Goal: Task Accomplishment & Management: Manage account settings

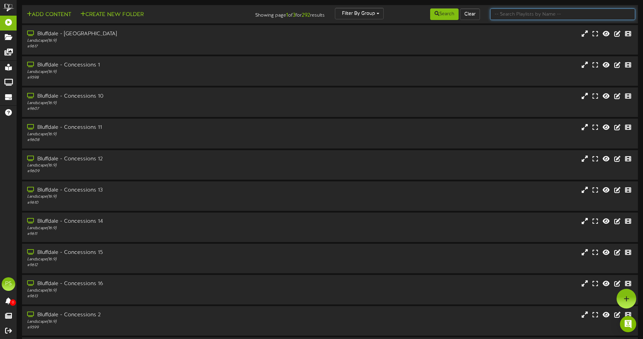
click at [544, 16] on input "text" at bounding box center [562, 14] width 145 height 12
type input "q"
click at [445, 13] on button "Search" at bounding box center [444, 14] width 28 height 12
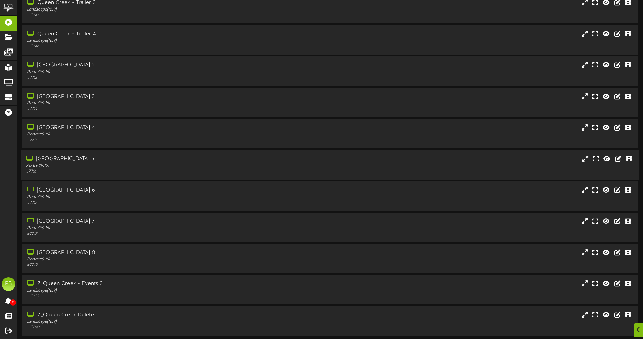
scroll to position [814, 0]
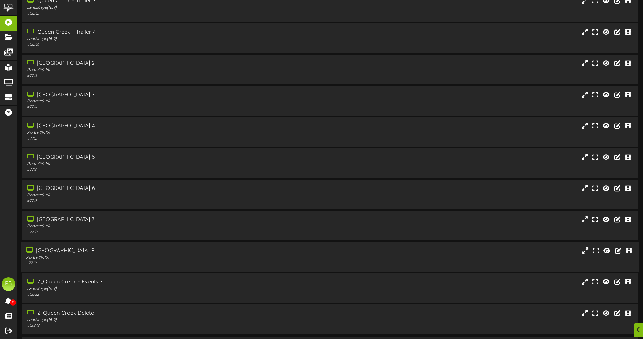
click at [115, 261] on div "# 7719" at bounding box center [149, 264] width 247 height 6
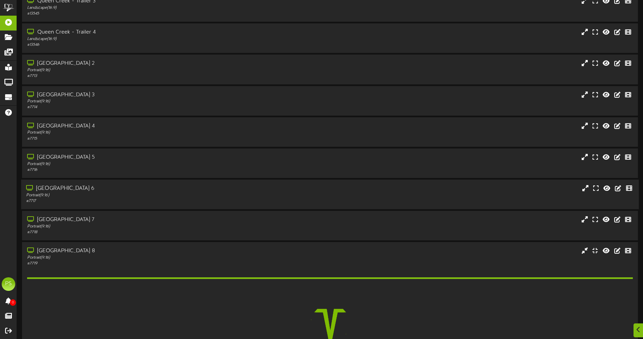
scroll to position [916, 0]
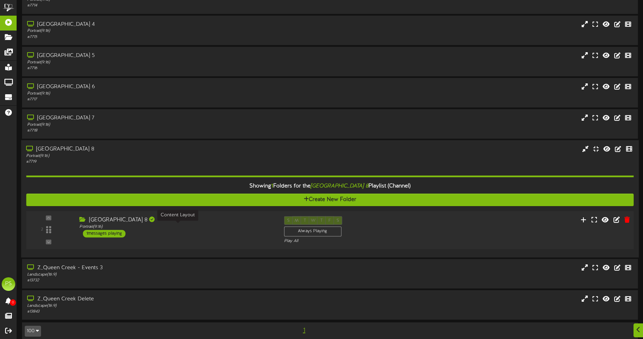
click at [185, 228] on div "Portrait ( 9:16 )" at bounding box center [176, 227] width 194 height 6
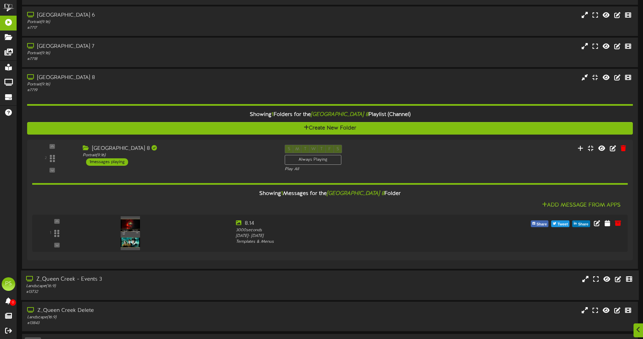
scroll to position [1007, 0]
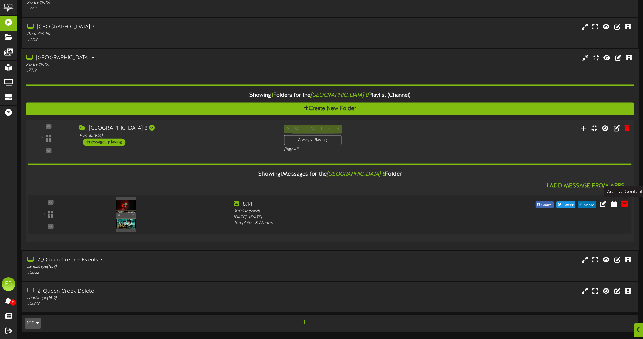
click at [623, 203] on icon at bounding box center [624, 203] width 7 height 7
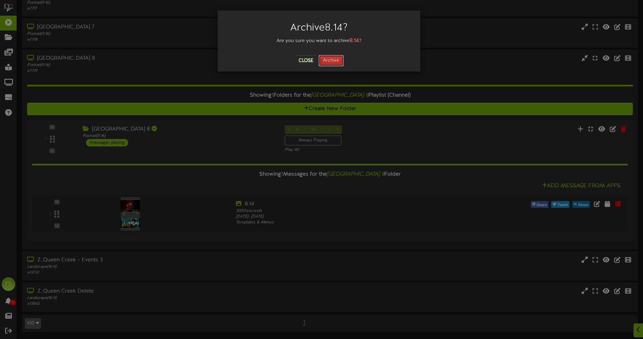
click at [334, 62] on button "Archive" at bounding box center [331, 61] width 25 height 12
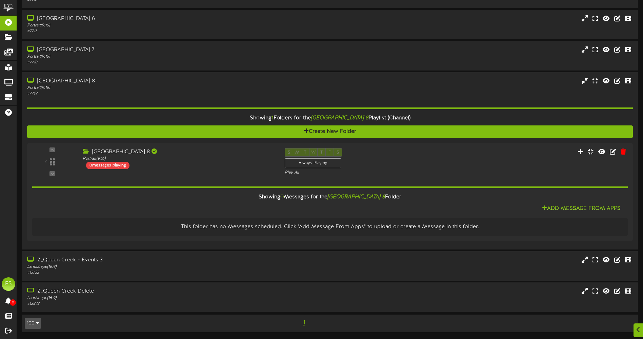
scroll to position [984, 0]
